Goal: Information Seeking & Learning: Find specific fact

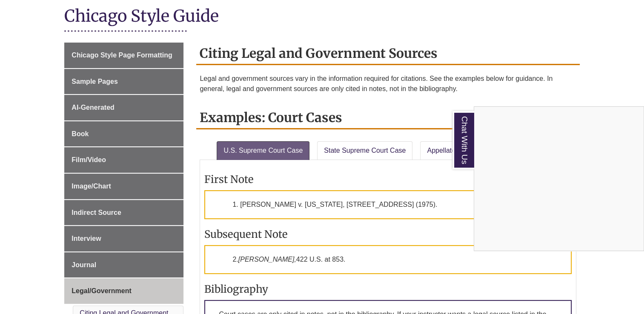
scroll to position [196, 0]
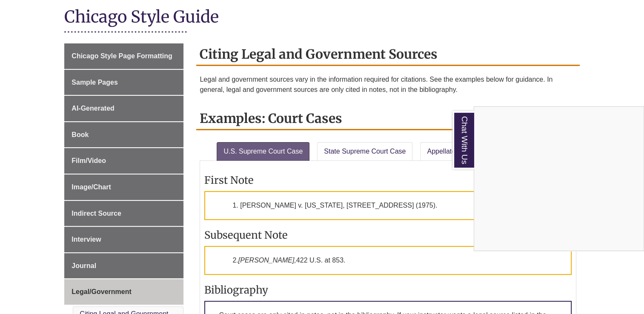
click at [150, 108] on div "Chat With Us" at bounding box center [322, 157] width 644 height 314
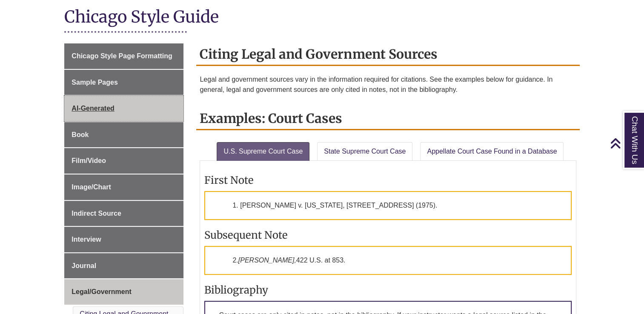
click at [109, 108] on span "AI-Generated" at bounding box center [92, 108] width 43 height 7
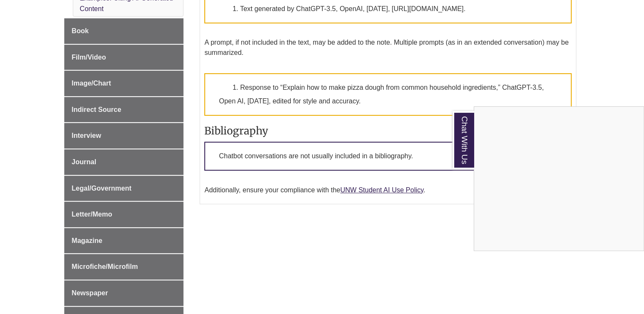
scroll to position [325, 0]
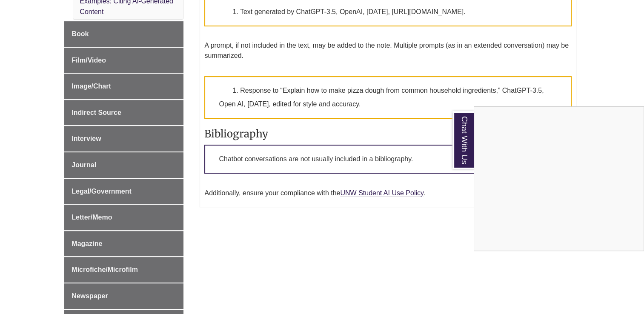
click at [121, 190] on div "Chat With Us" at bounding box center [322, 157] width 644 height 314
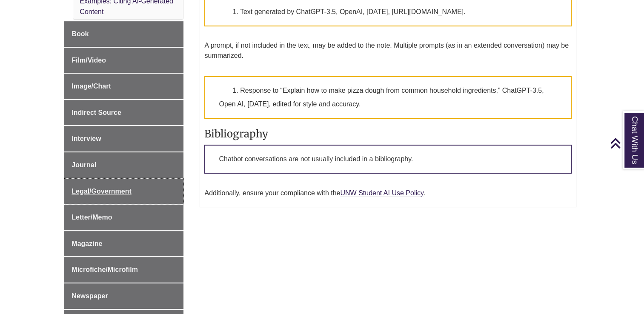
click at [121, 190] on span "Legal/Government" at bounding box center [101, 191] width 60 height 7
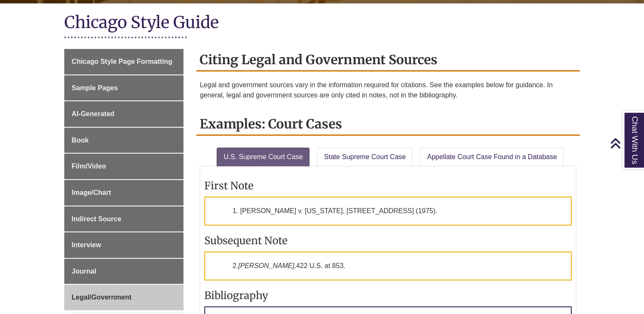
scroll to position [186, 0]
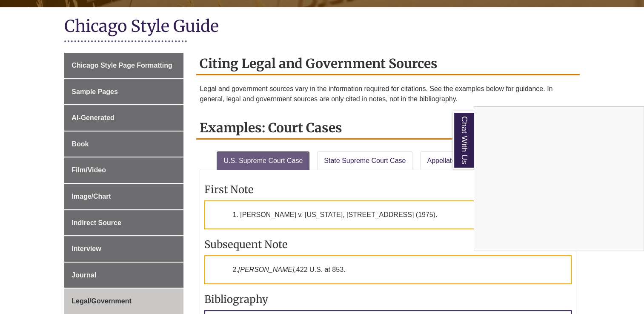
drag, startPoint x: 240, startPoint y: 211, endPoint x: 359, endPoint y: 207, distance: 119.7
click at [359, 207] on div "Chat With Us" at bounding box center [322, 157] width 644 height 314
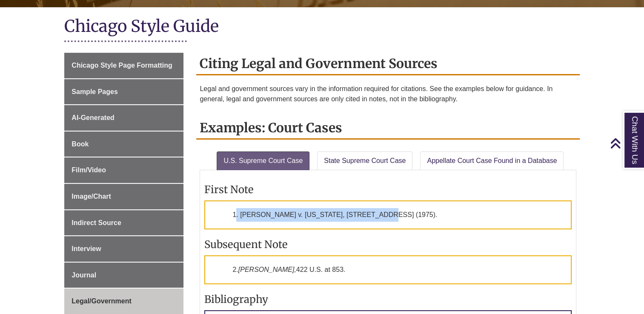
drag, startPoint x: 369, startPoint y: 212, endPoint x: 237, endPoint y: 215, distance: 132.0
click at [237, 215] on p "1. Herring v. New York, 422 U.S. 853 (1975)." at bounding box center [387, 214] width 367 height 29
copy p ". Herring v. New York, 422 U.S. 853 (1975)."
